Goal: Information Seeking & Learning: Learn about a topic

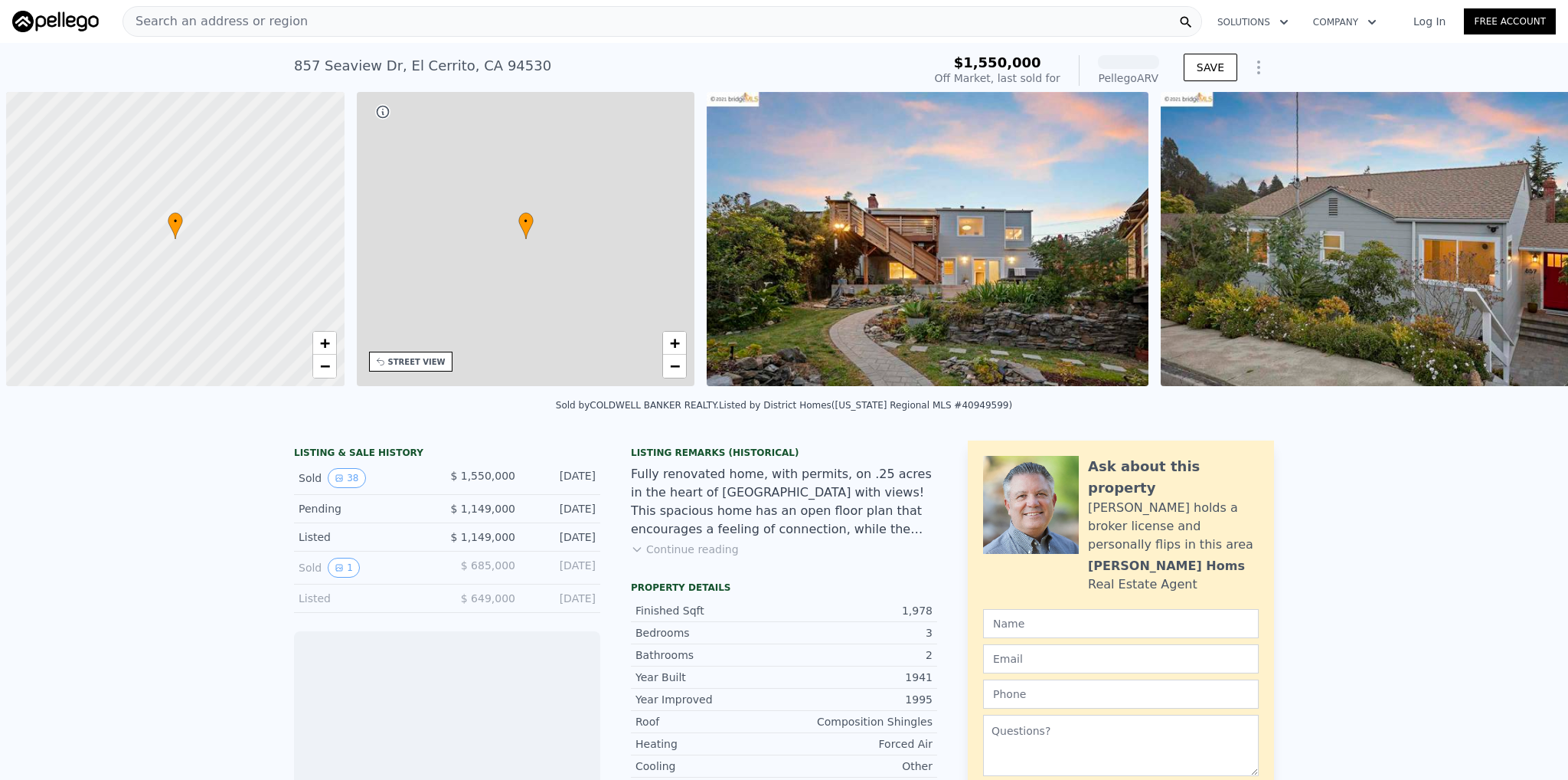
scroll to position [0, 6]
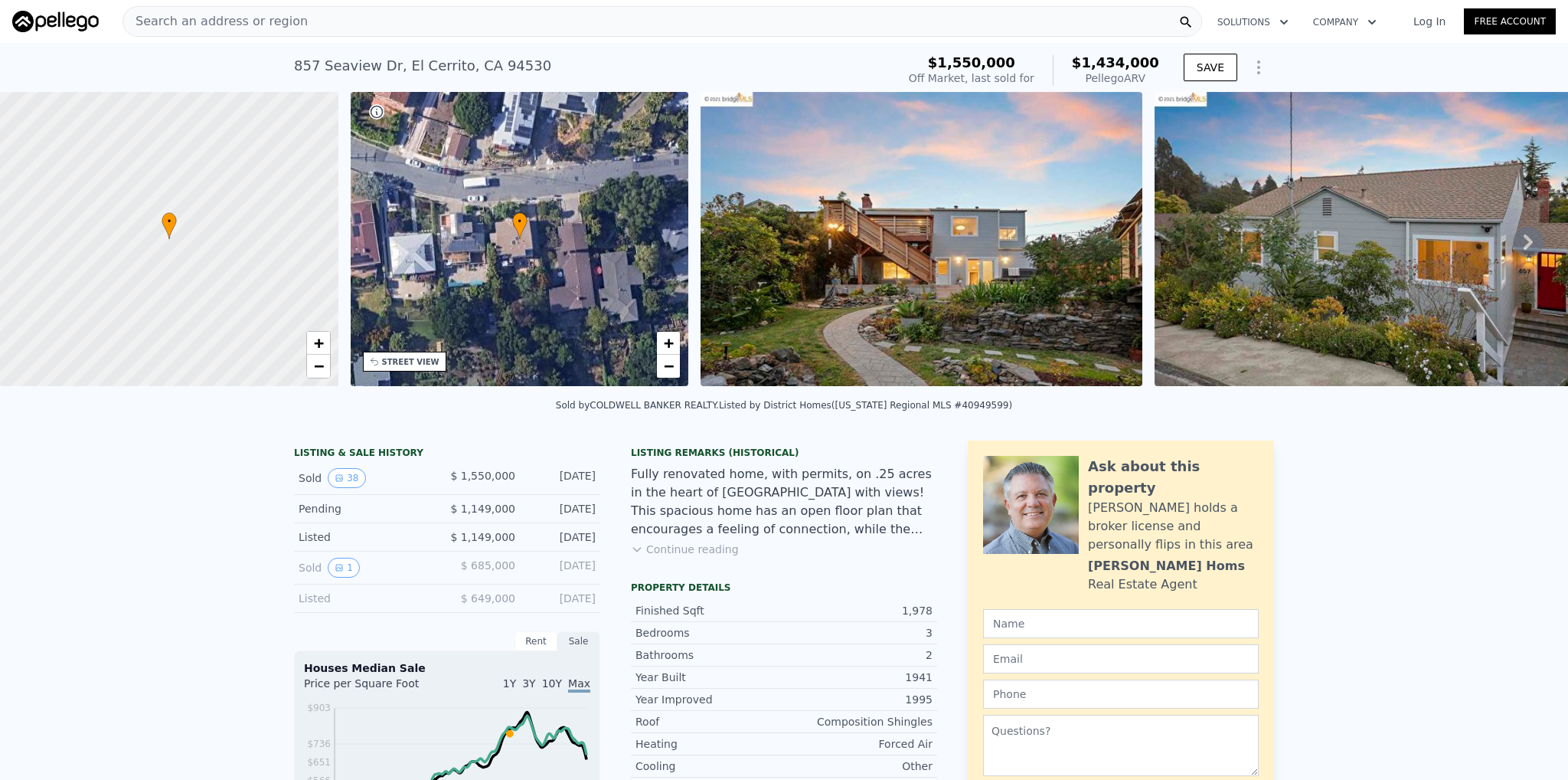
click at [675, 557] on button "Continue reading" at bounding box center [684, 550] width 108 height 15
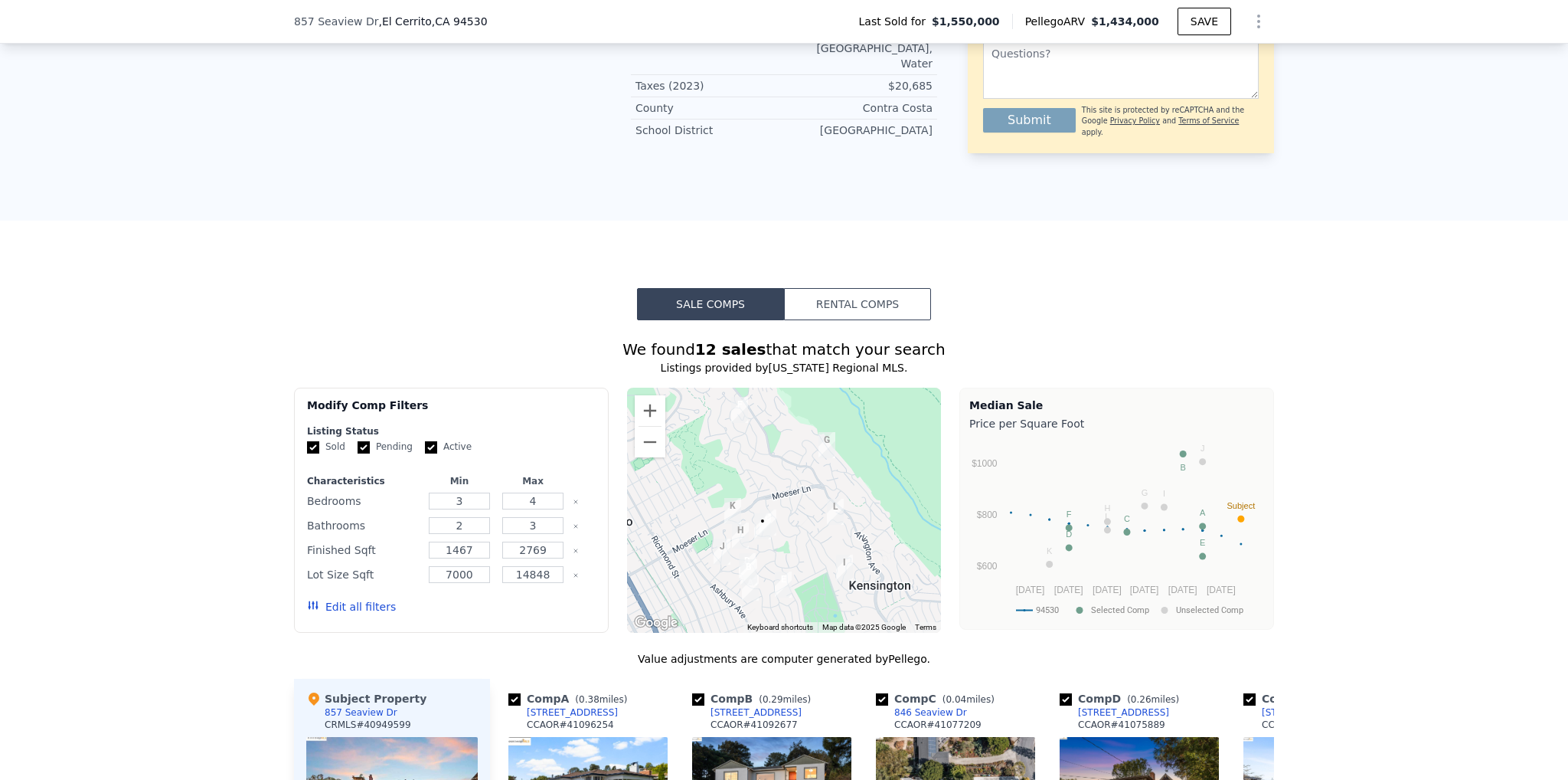
scroll to position [1730, 0]
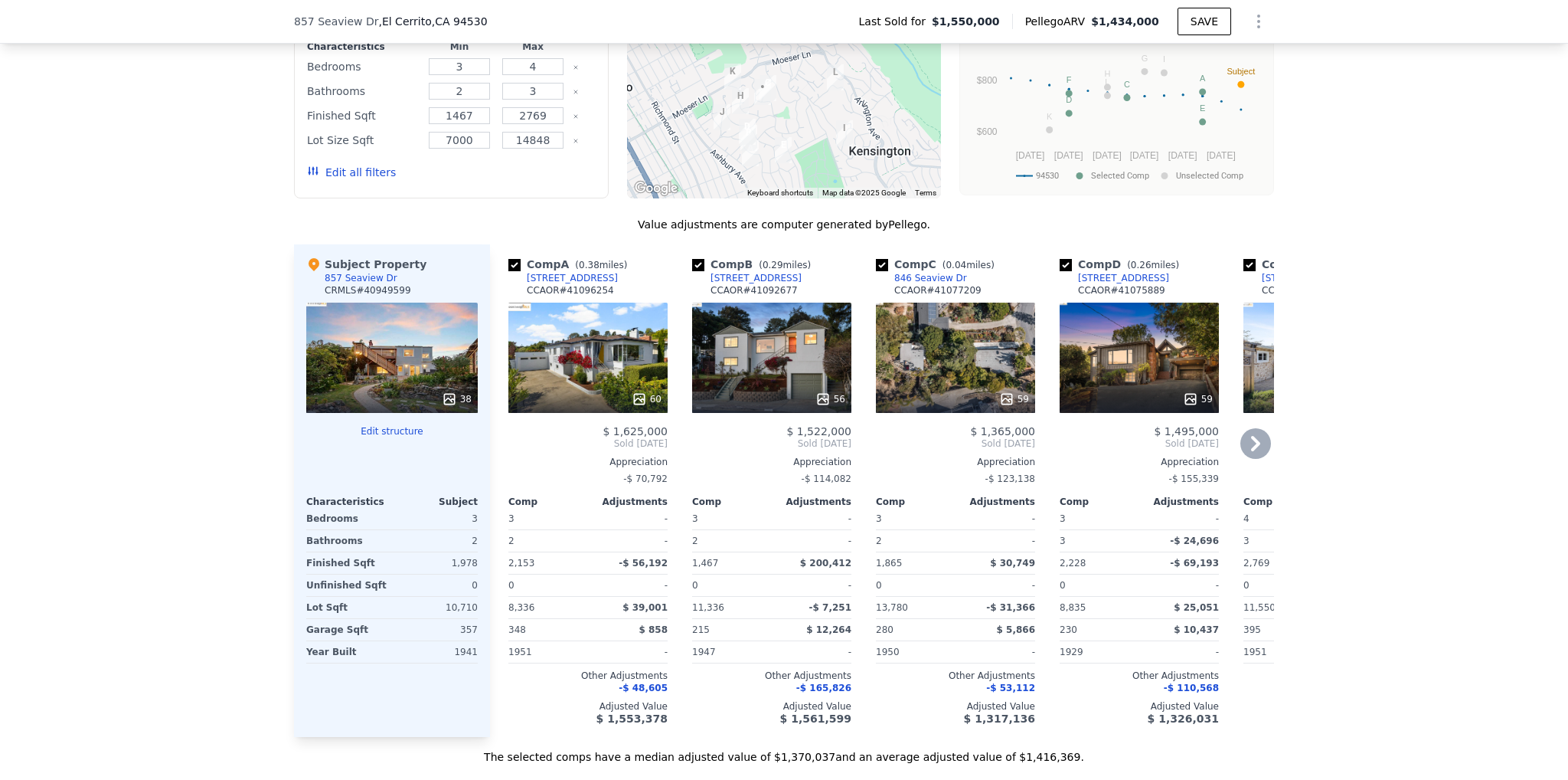
click at [942, 303] on div "59" at bounding box center [956, 358] width 160 height 110
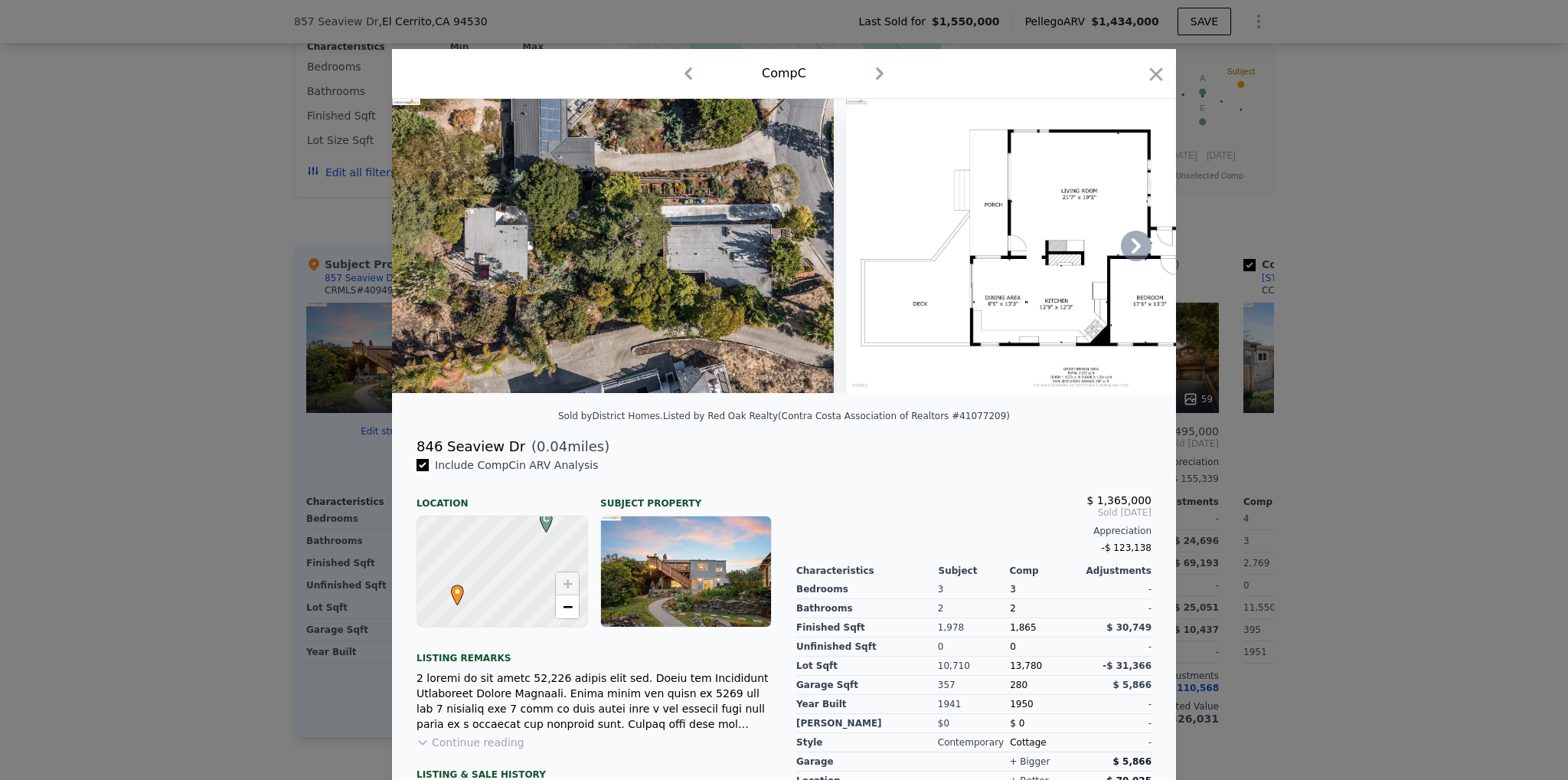
click at [1130, 251] on icon at bounding box center [1136, 246] width 31 height 31
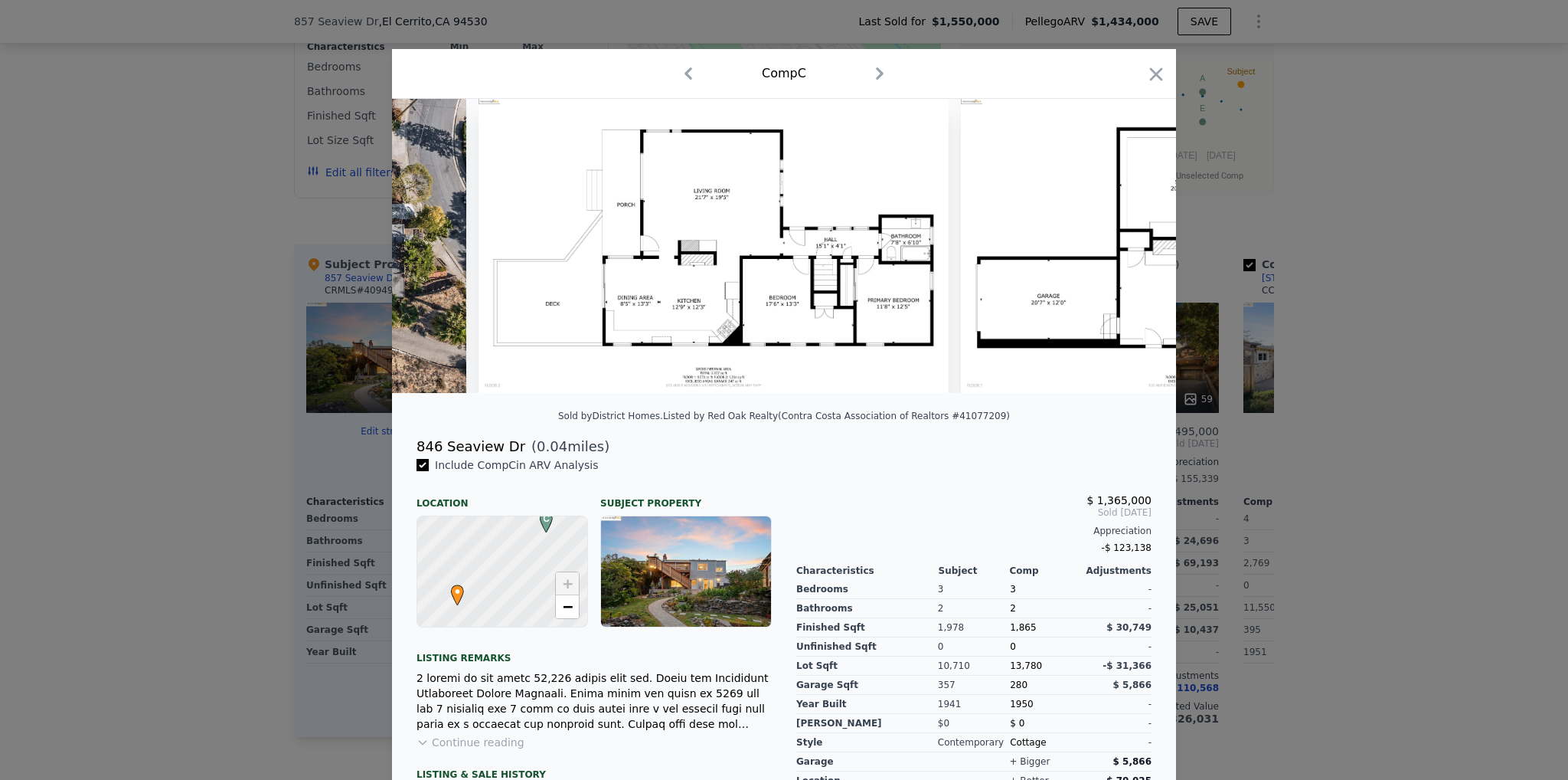
click at [1130, 251] on img at bounding box center [1196, 246] width 471 height 294
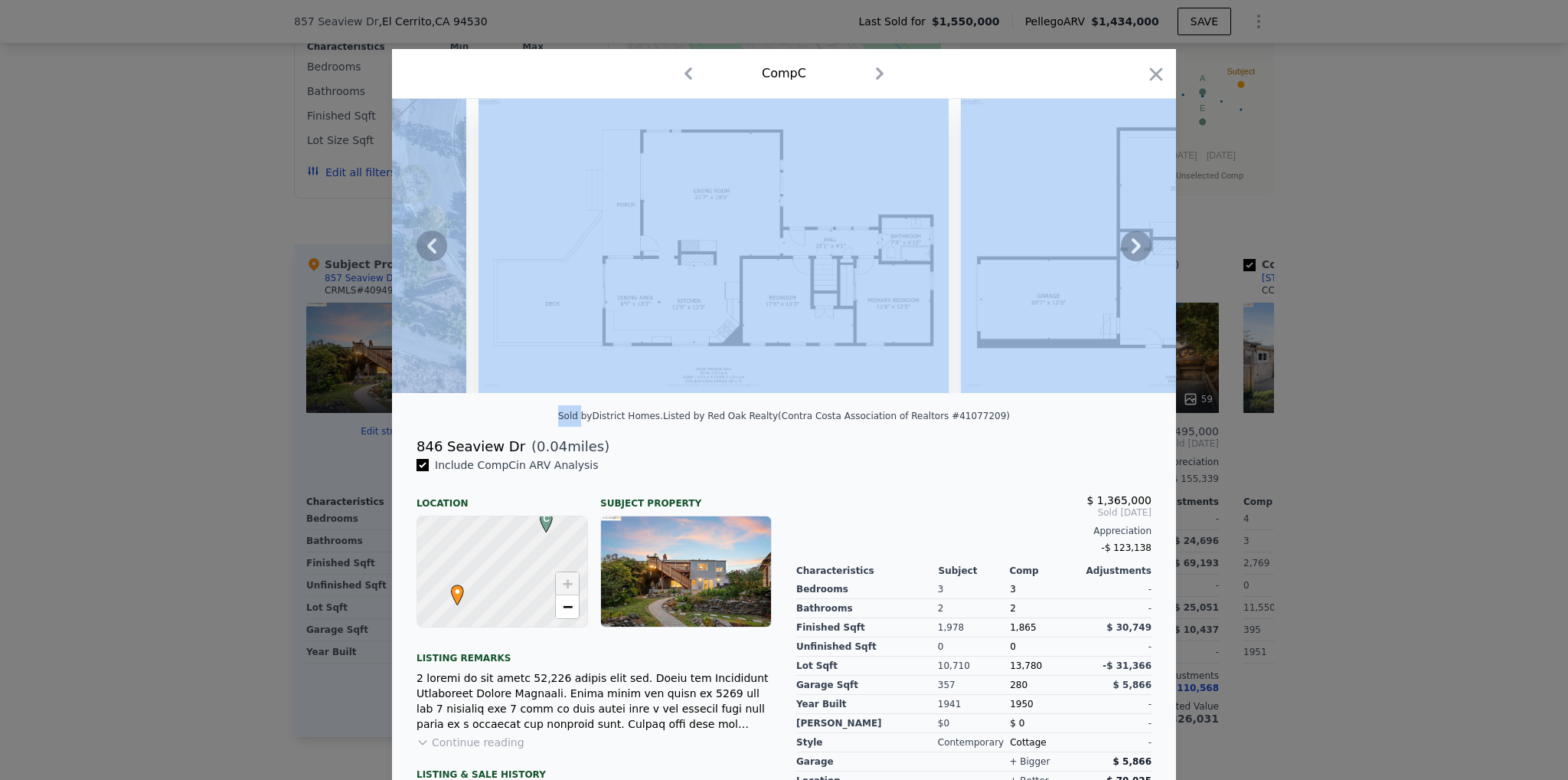
click at [1130, 252] on icon at bounding box center [1136, 246] width 31 height 31
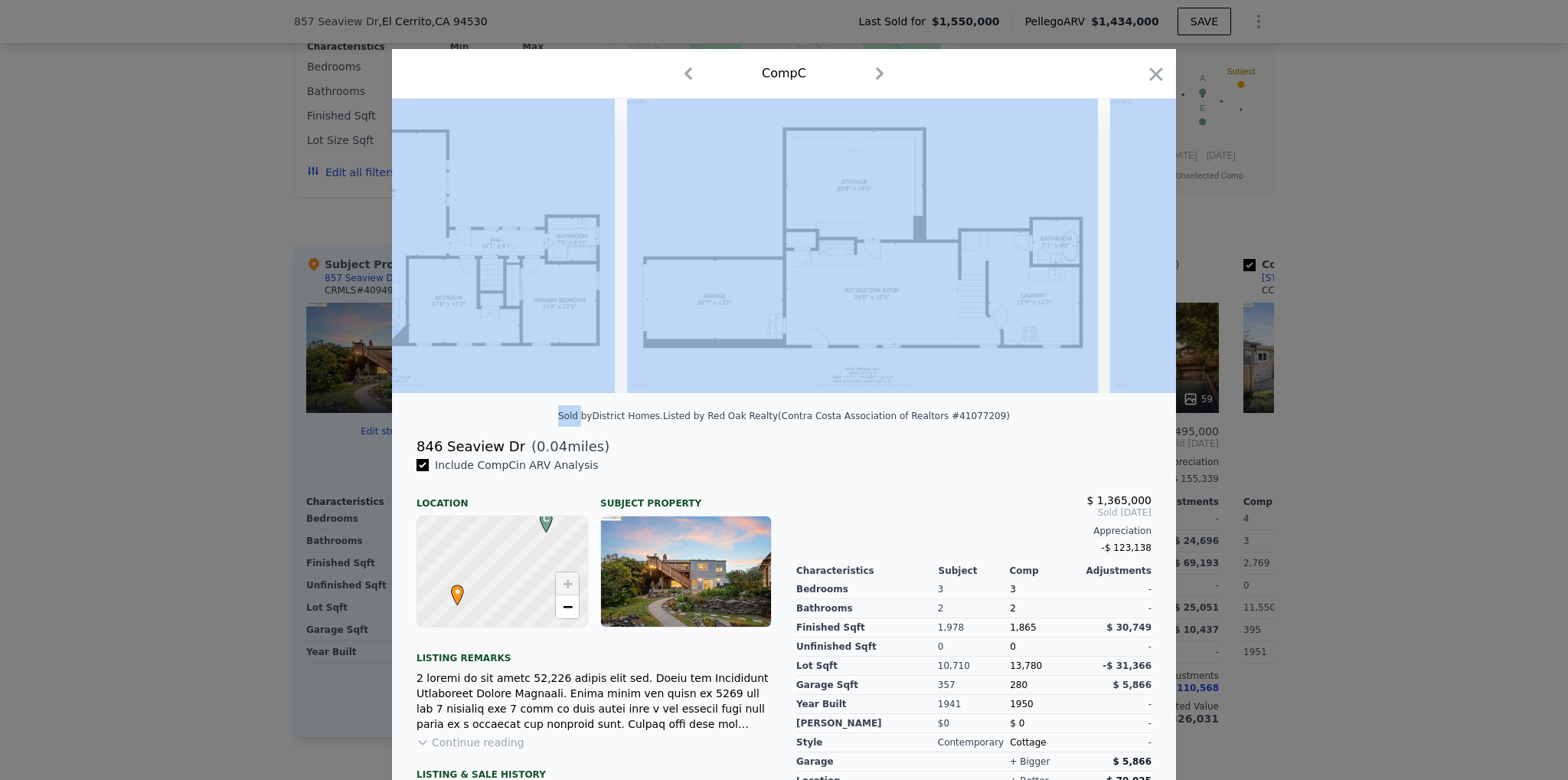
scroll to position [0, 735]
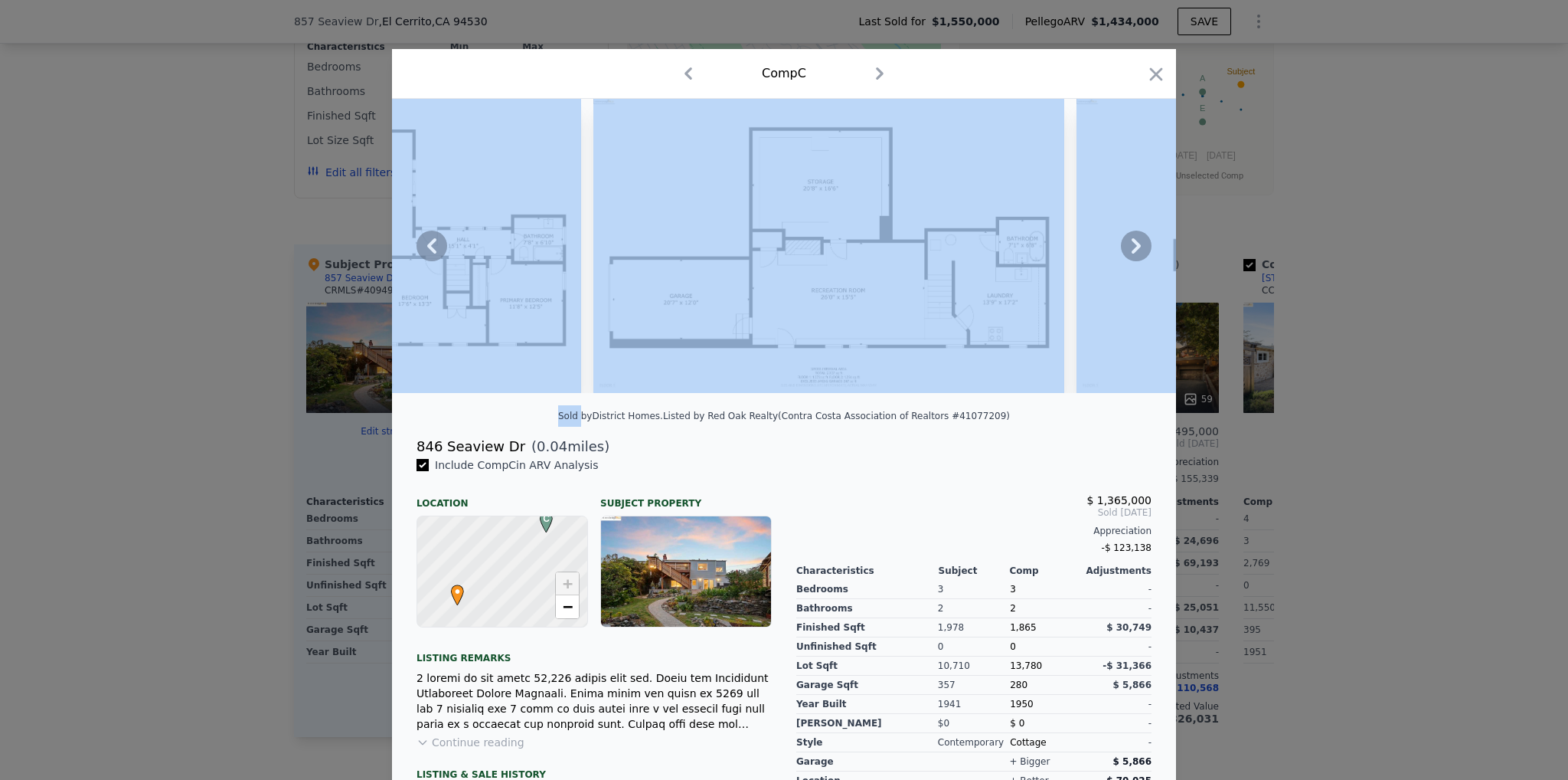
click at [1063, 353] on div at bounding box center [784, 246] width 784 height 294
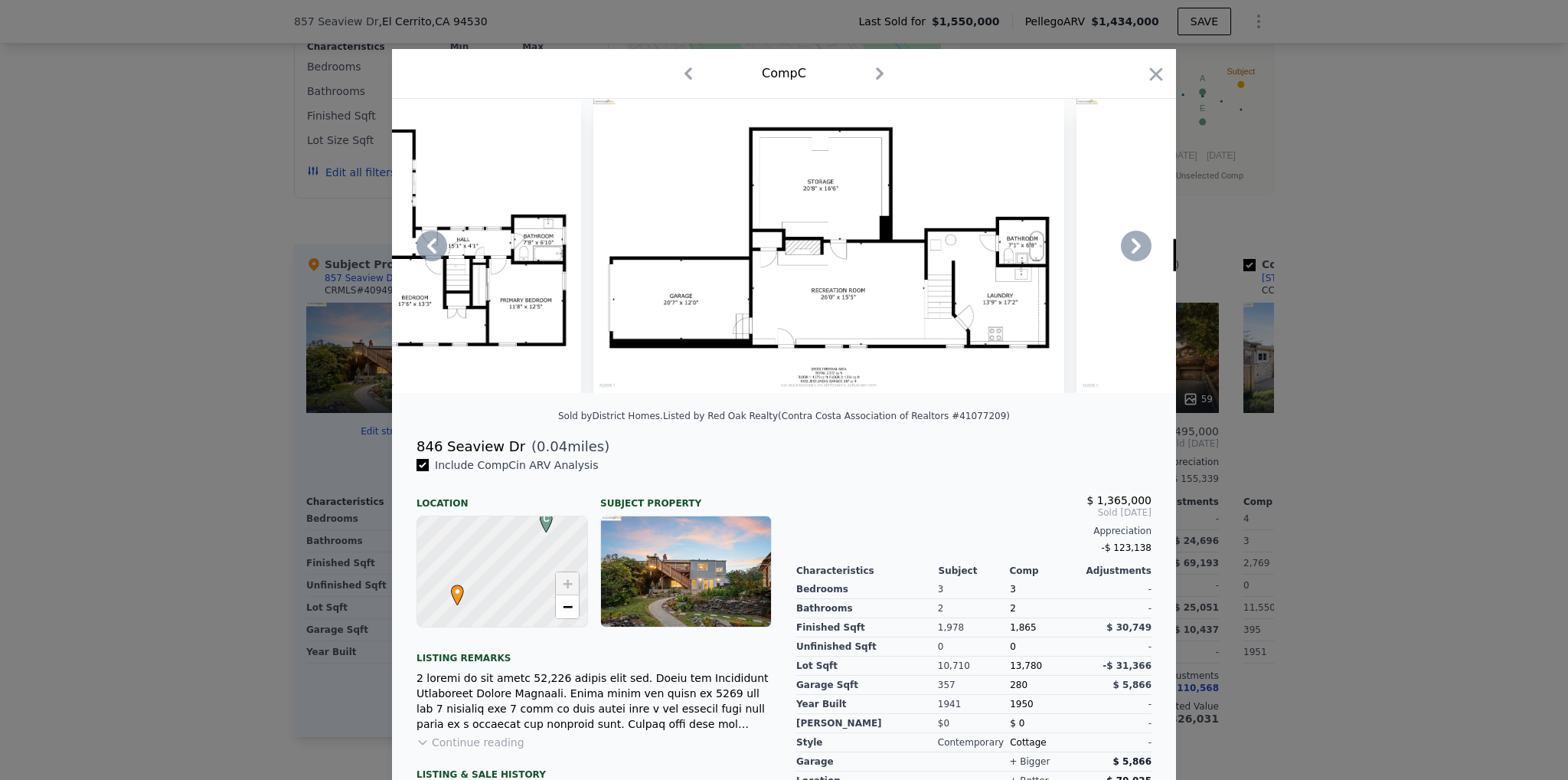
click at [1129, 258] on icon at bounding box center [1136, 246] width 31 height 31
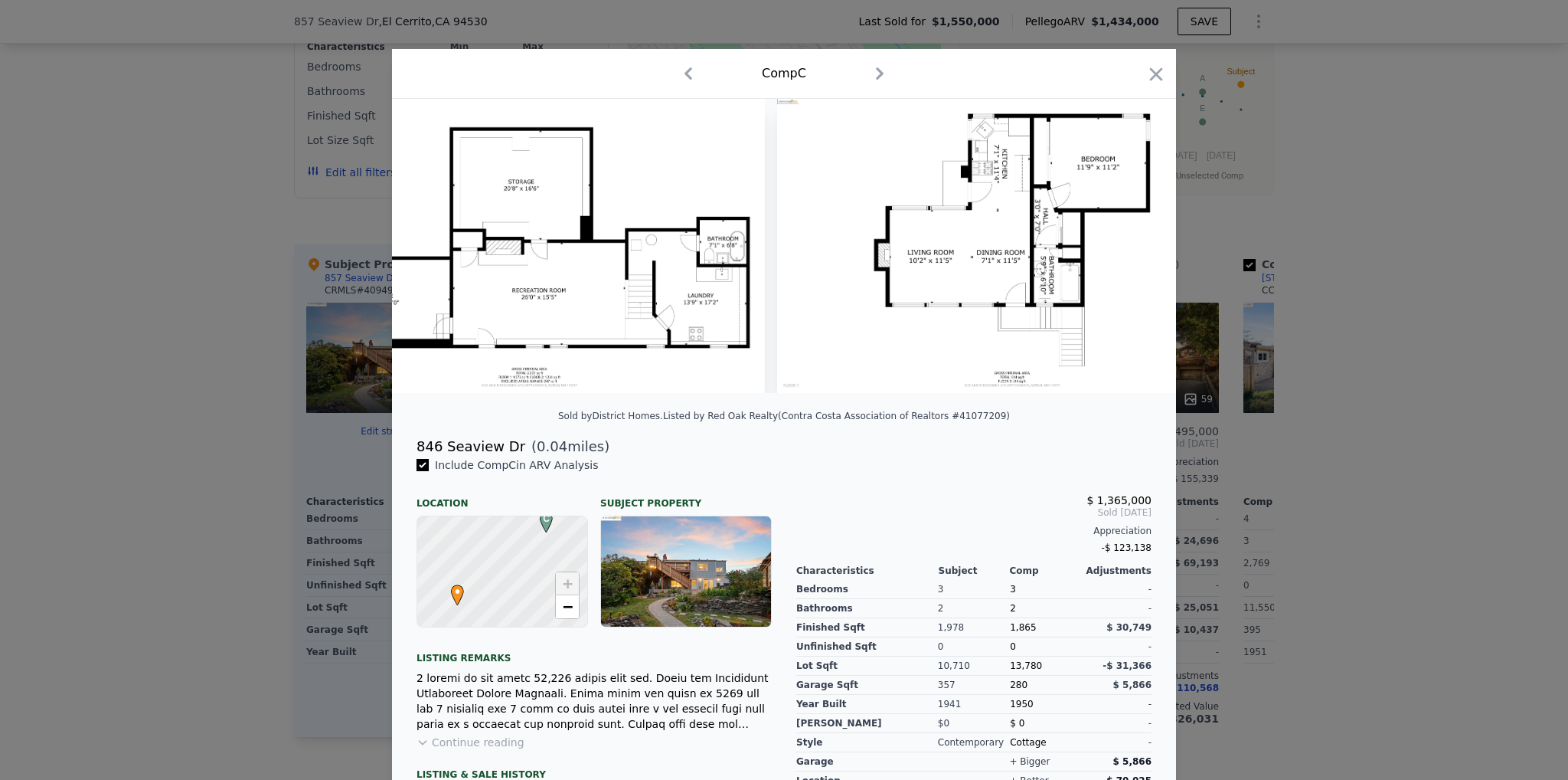
scroll to position [0, 1103]
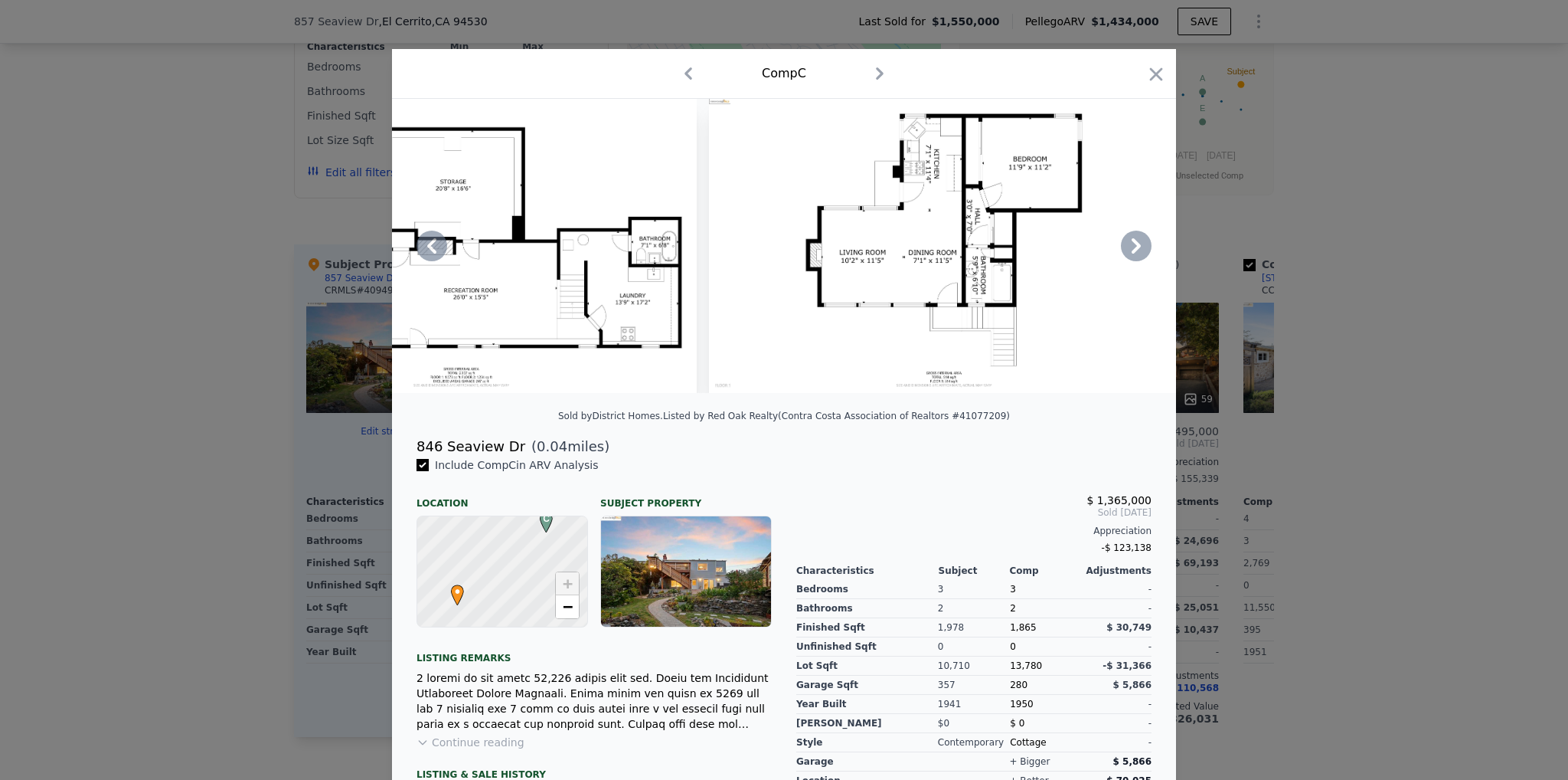
click at [1131, 257] on icon at bounding box center [1136, 246] width 31 height 31
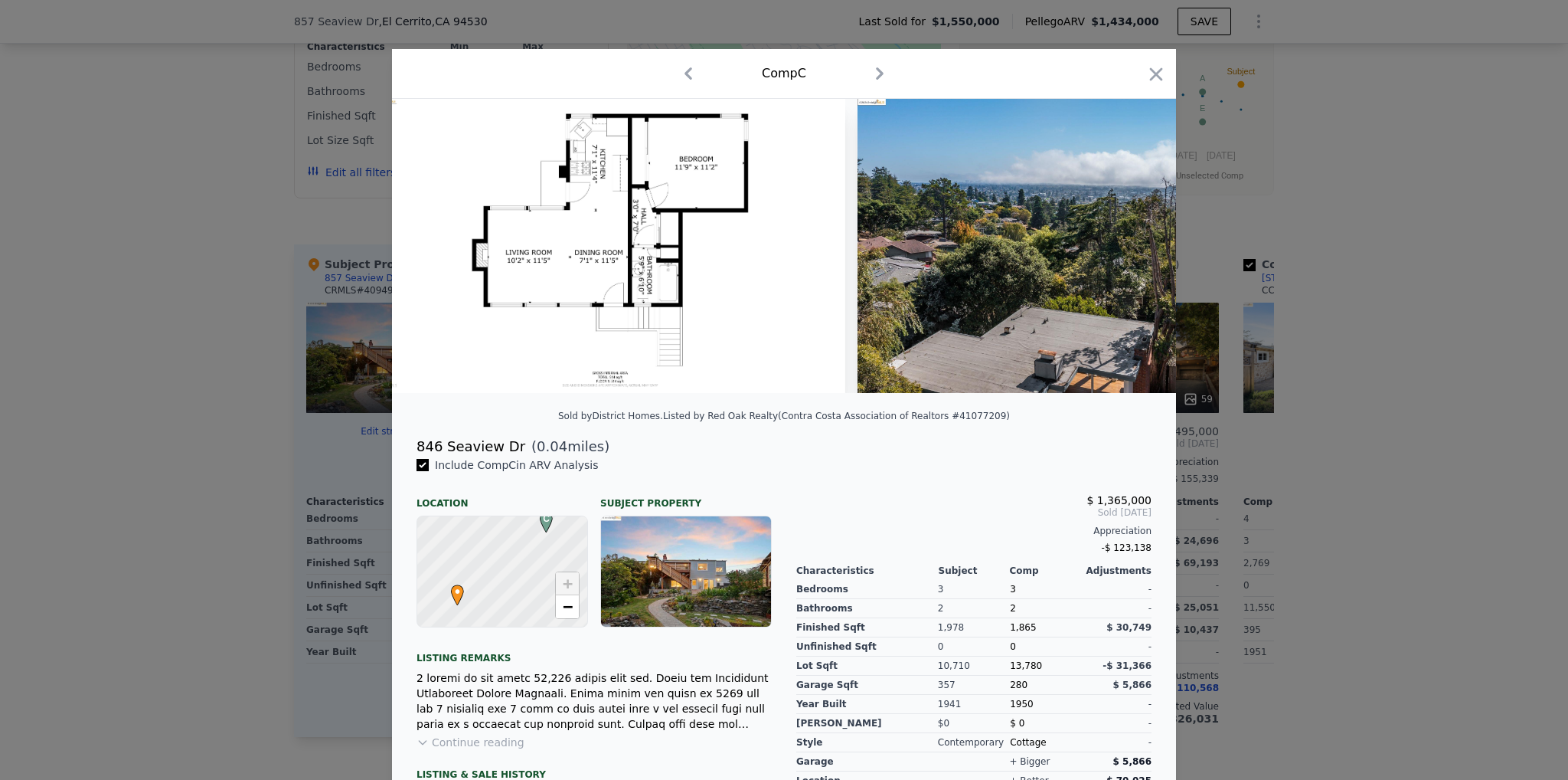
scroll to position [0, 1471]
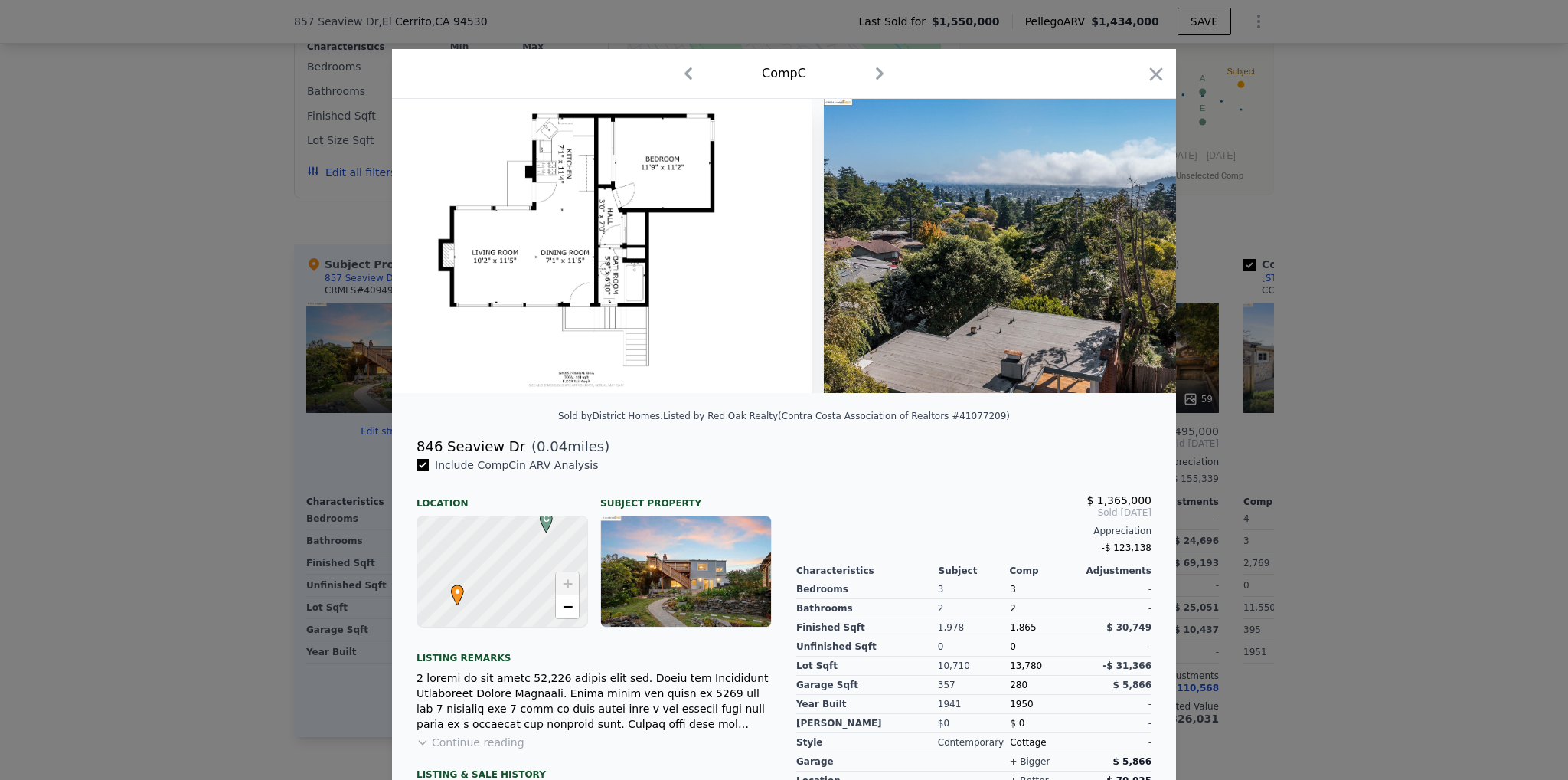
click at [1131, 257] on img at bounding box center [1044, 246] width 441 height 294
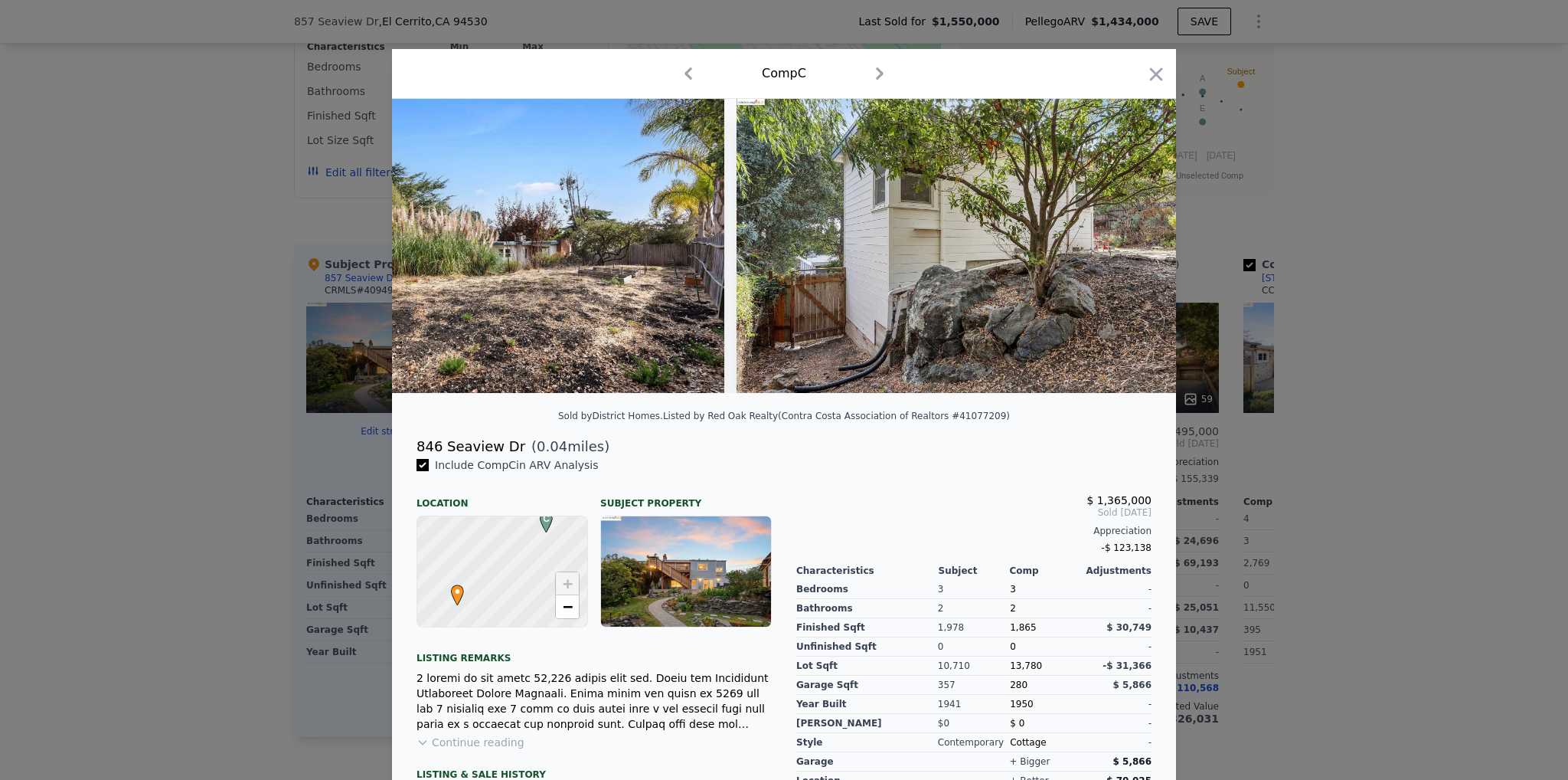
scroll to position [141, 0]
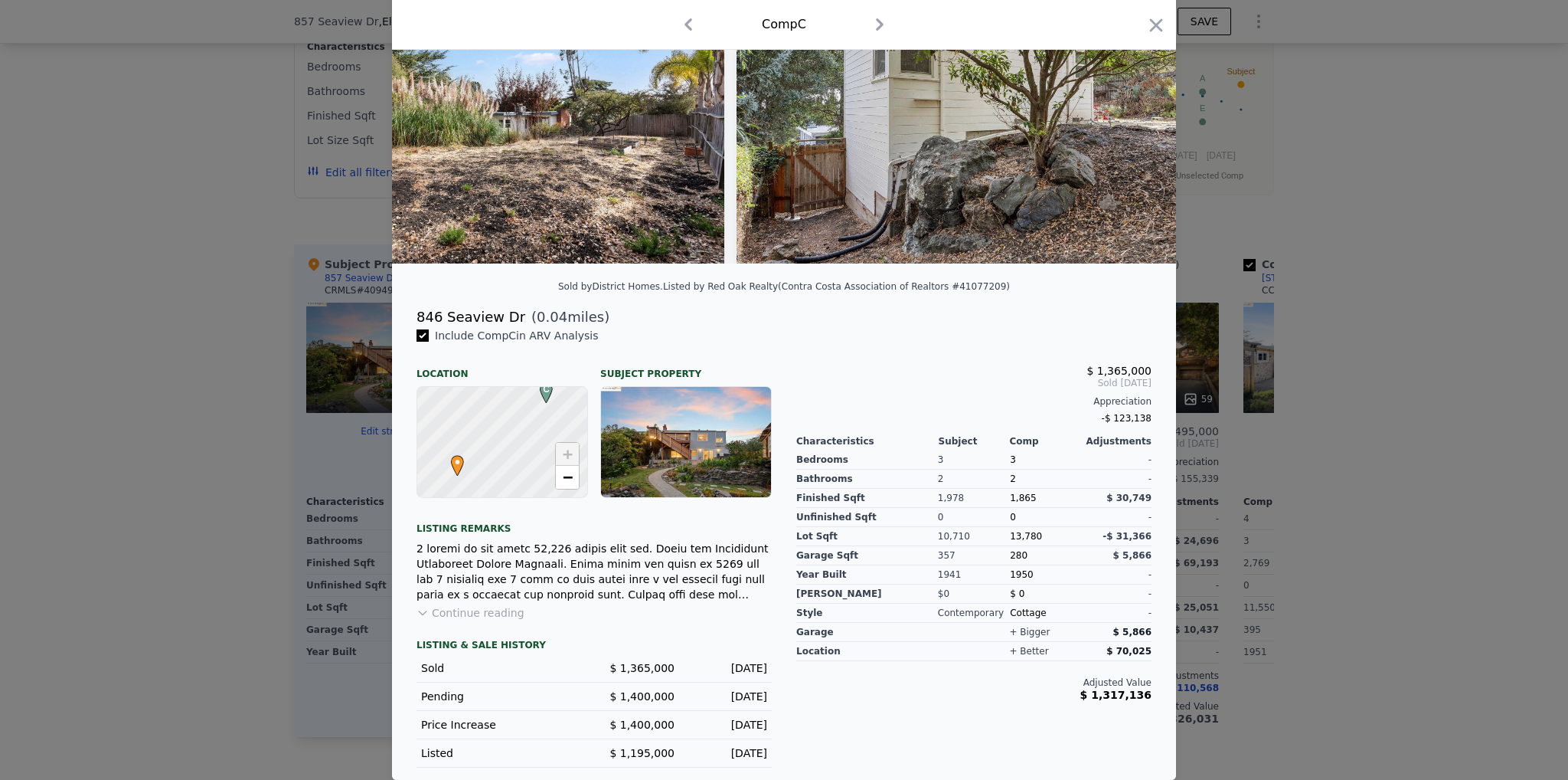
click at [484, 618] on button "Continue reading" at bounding box center [470, 613] width 108 height 15
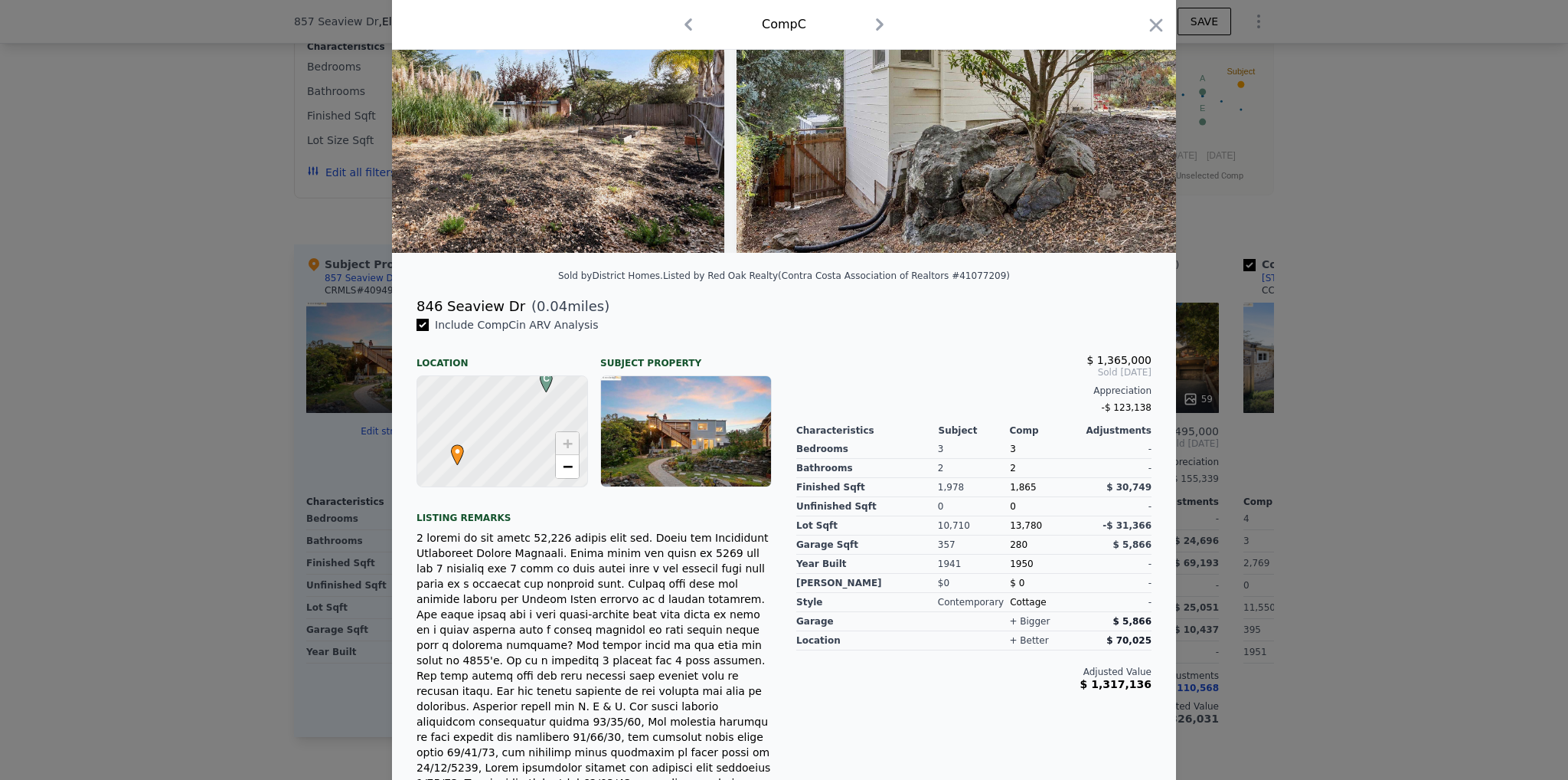
click at [254, 345] on div at bounding box center [784, 390] width 1568 height 780
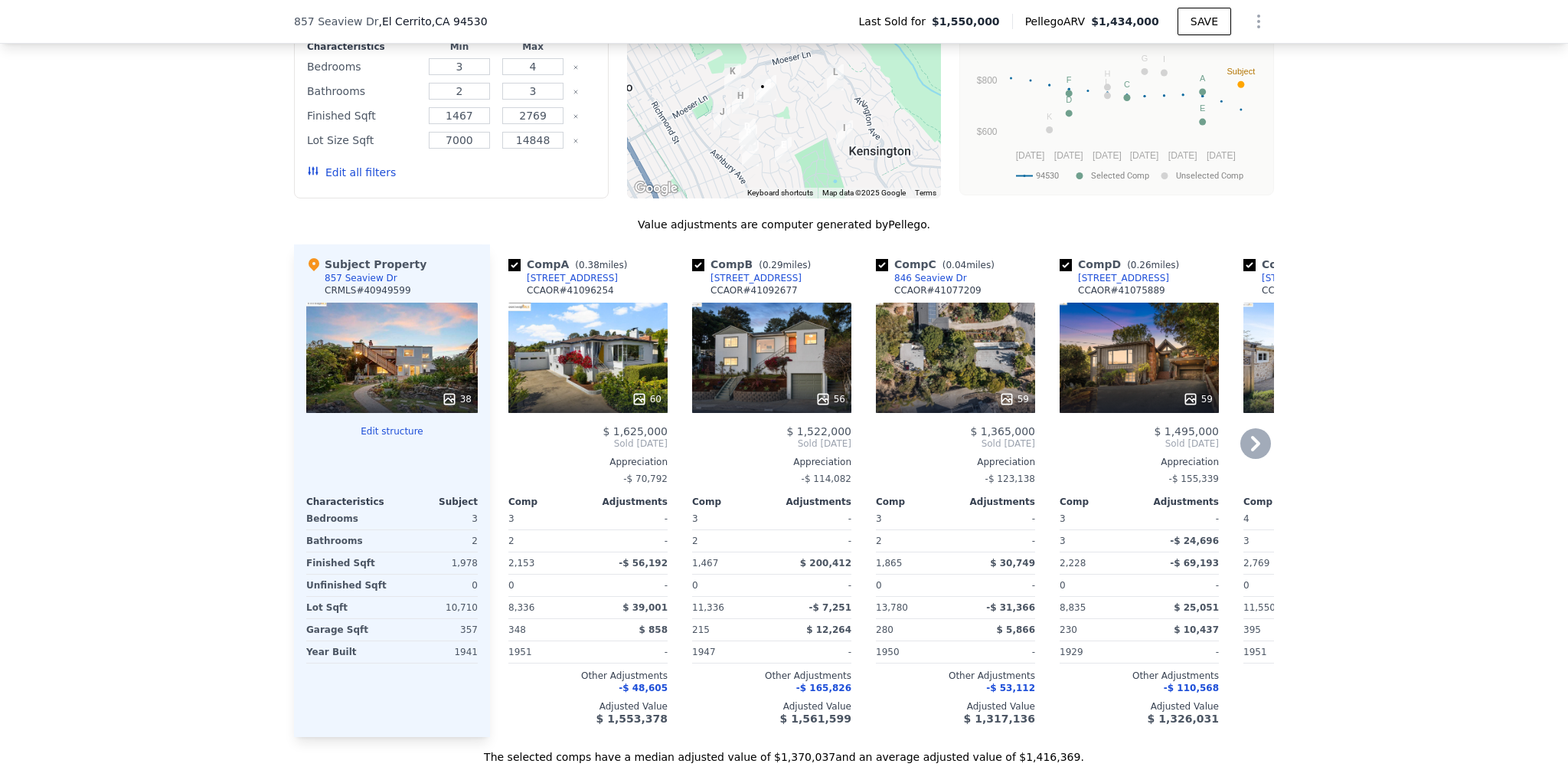
click at [1247, 428] on icon at bounding box center [1256, 444] width 31 height 31
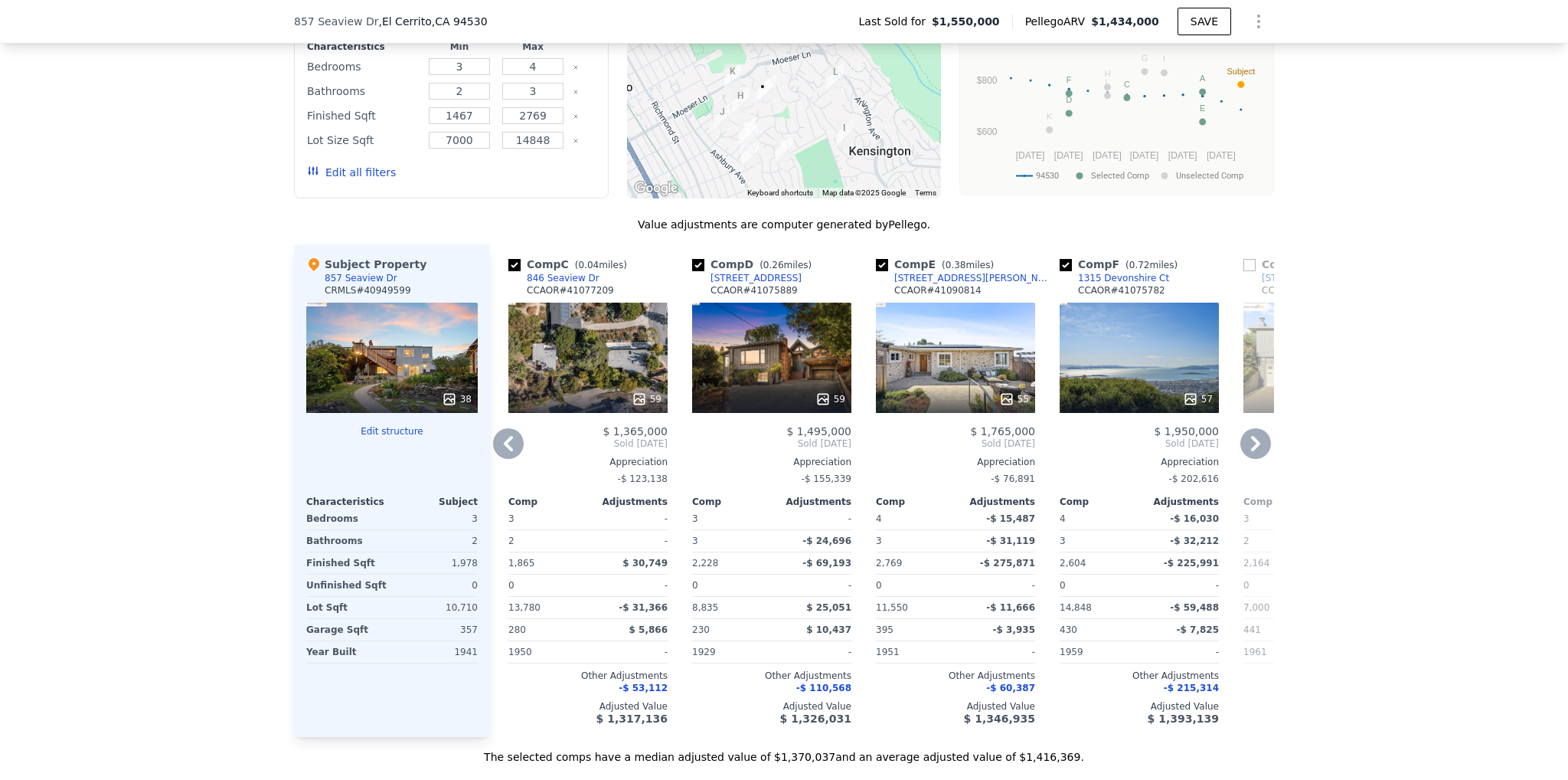
scroll to position [1296, 0]
